Goal: Use online tool/utility

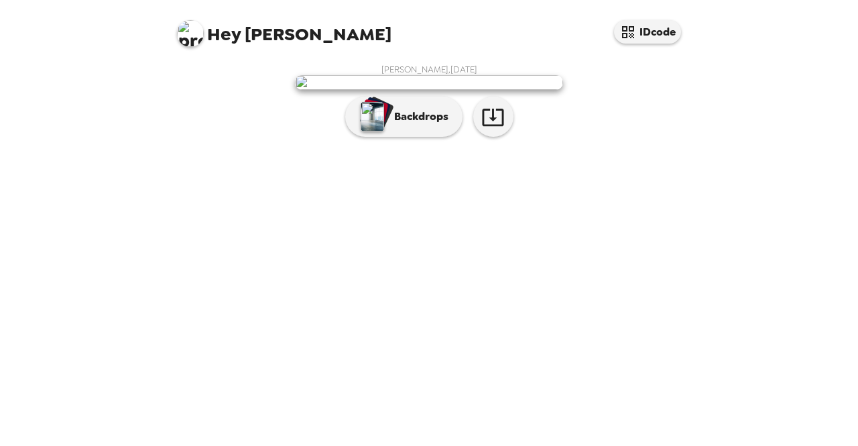
scroll to position [38, 0]
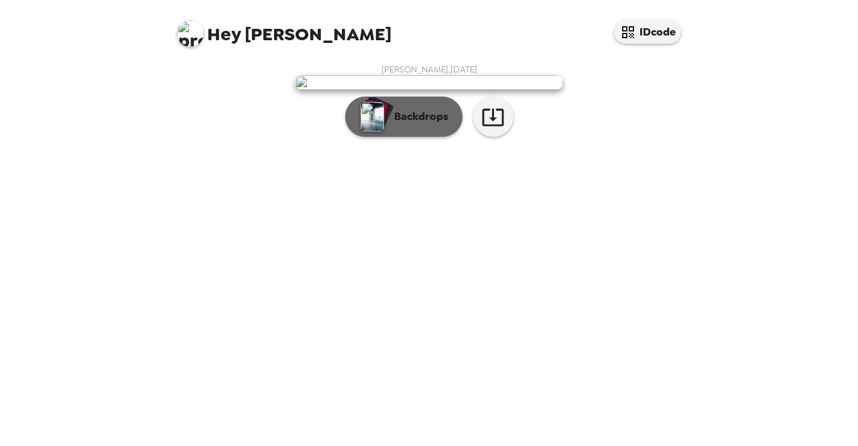
click at [422, 137] on button "Backdrops" at bounding box center [403, 116] width 117 height 40
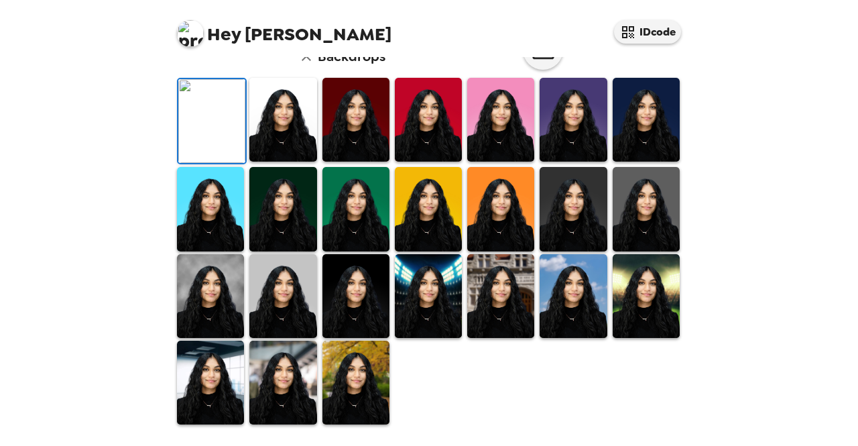
scroll to position [238, 0]
click at [287, 251] on img at bounding box center [282, 209] width 67 height 84
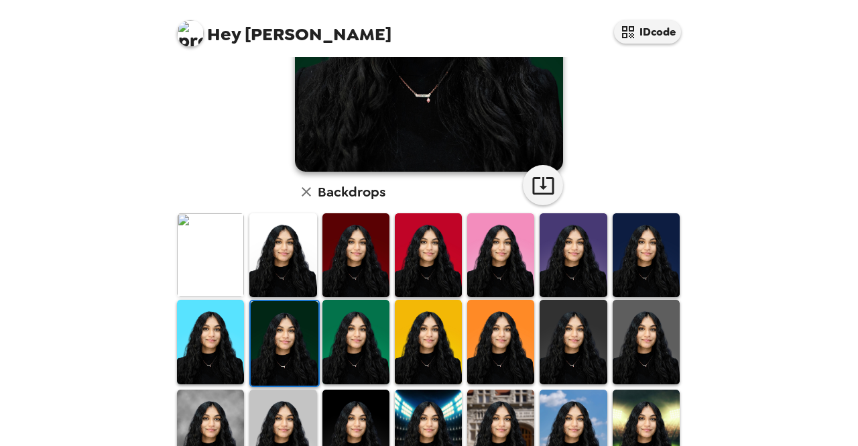
click at [285, 334] on img at bounding box center [284, 343] width 67 height 84
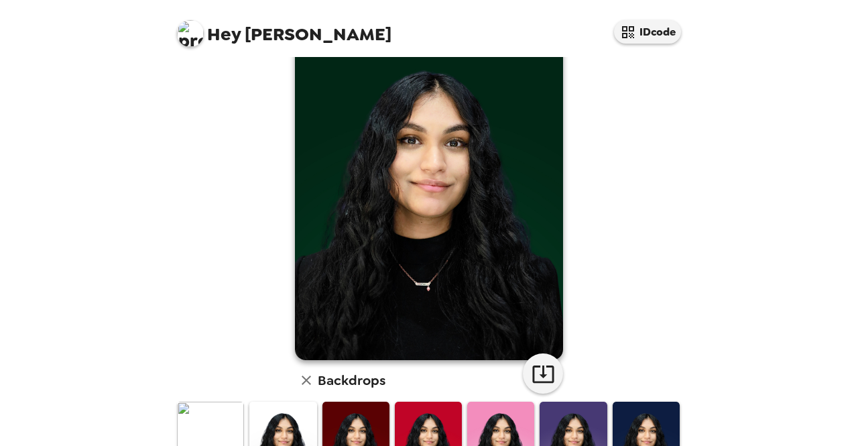
scroll to position [51, 0]
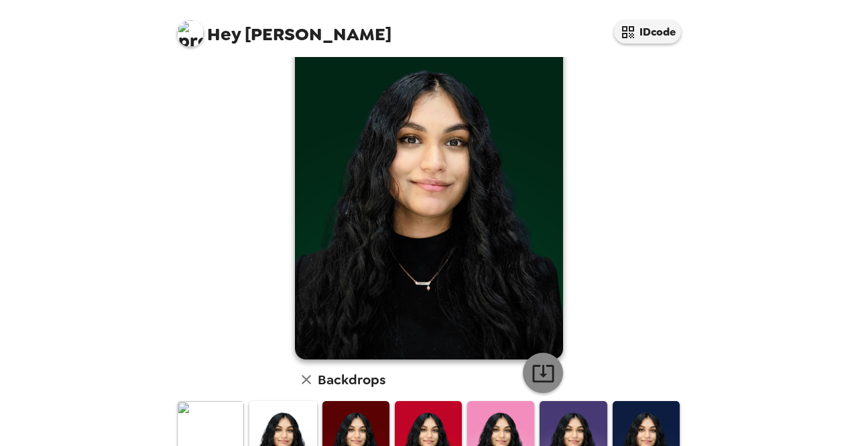
click at [537, 358] on button "button" at bounding box center [543, 372] width 40 height 40
